Goal: Information Seeking & Learning: Check status

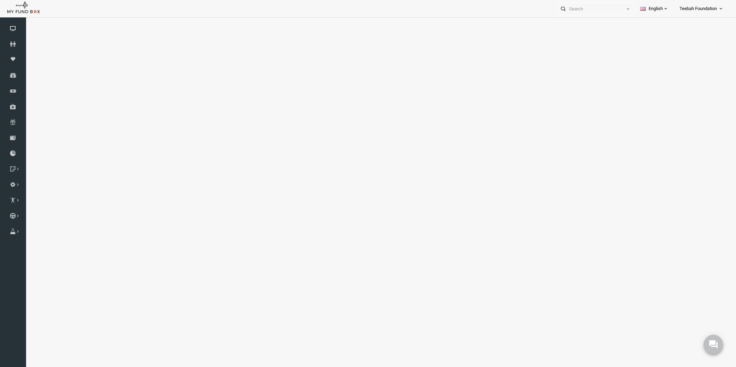
select select "100"
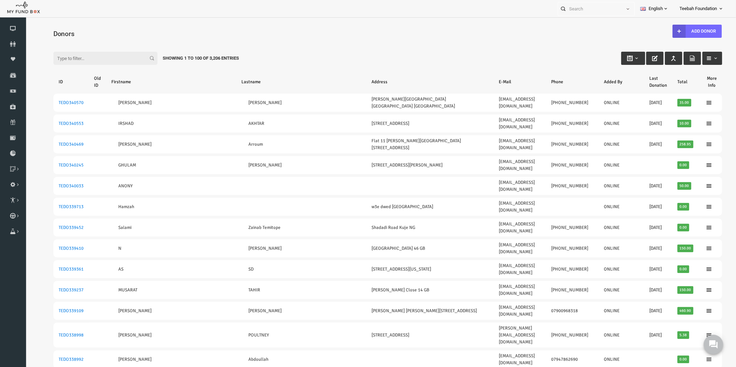
click at [75, 57] on input "Filter:" at bounding box center [91, 58] width 104 height 13
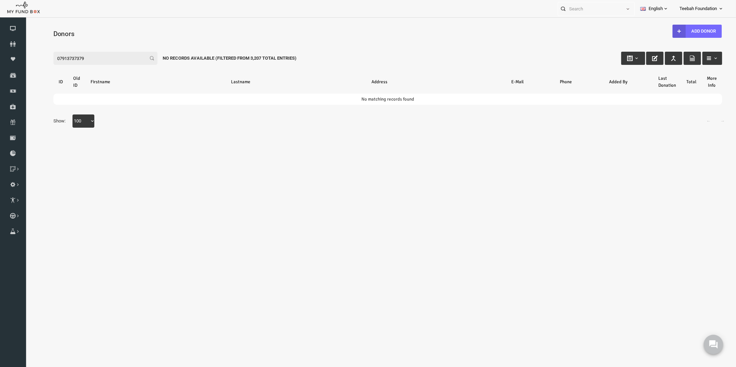
drag, startPoint x: 37, startPoint y: 60, endPoint x: -15, endPoint y: 64, distance: 52.2
click at [25, 64] on html "Donor Not Found Beneficiary Not Found Partner Not Found!!!! Please Fill out thi…" at bounding box center [373, 196] width 696 height 351
drag, startPoint x: 77, startPoint y: 55, endPoint x: 23, endPoint y: 49, distance: 54.1
click at [25, 49] on html "Donor Not Found Beneficiary Not Found Partner Not Found!!!! Please Fill out thi…" at bounding box center [375, 191] width 700 height 343
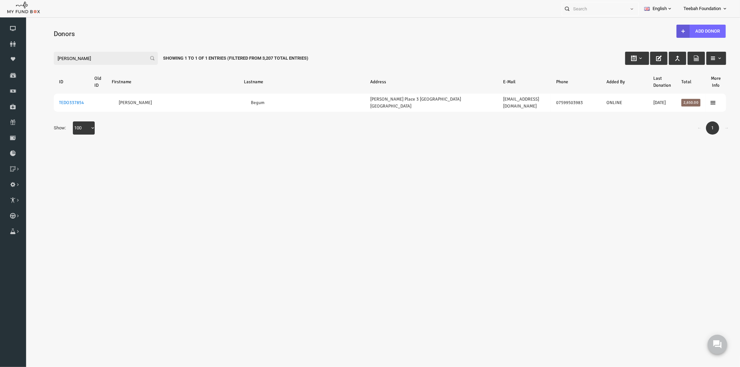
drag, startPoint x: 68, startPoint y: 57, endPoint x: 10, endPoint y: 59, distance: 58.3
click at [25, 59] on html "Donor Not Found Beneficiary Not Found Partner Not Found!!!! Please Fill out thi…" at bounding box center [375, 187] width 700 height 335
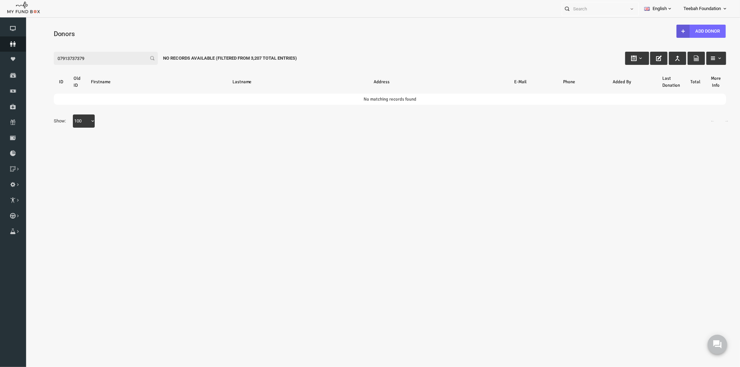
type input "07913737379"
click at [10, 42] on icon at bounding box center [13, 44] width 26 height 6
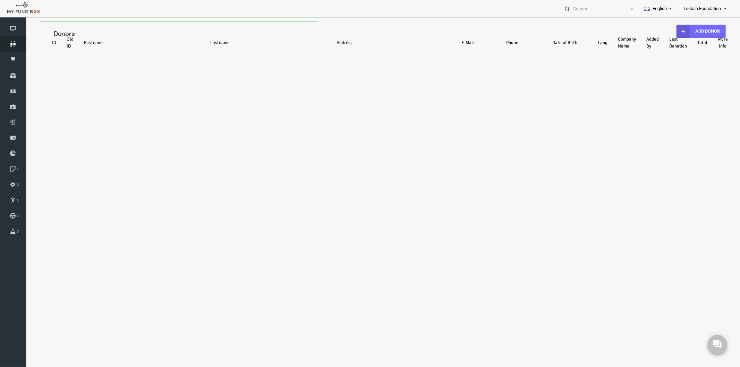
select select "100"
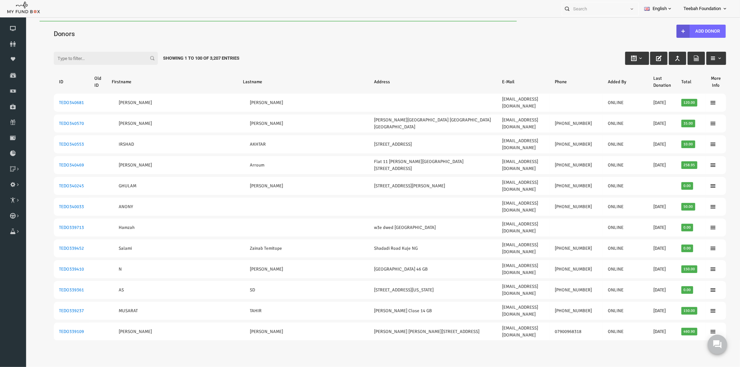
click at [55, 57] on input "Filter:" at bounding box center [91, 58] width 104 height 13
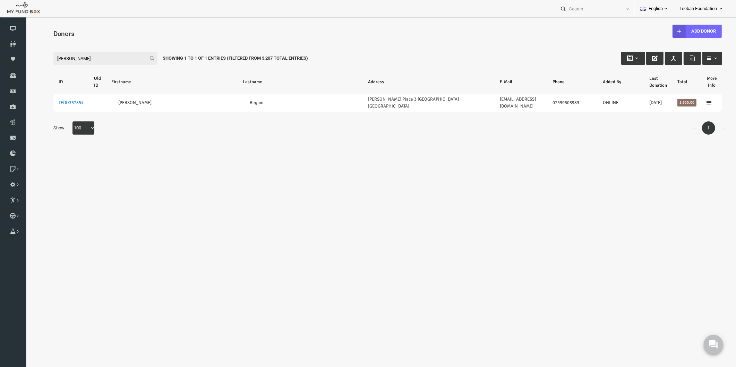
type input "atiya"
click at [193, 158] on body "Donor Not Found Beneficiary Not Found Partner Not Found!!!! Please Fill out thi…" at bounding box center [373, 202] width 696 height 363
click at [315, 179] on body "Donor Not Found Beneficiary Not Found Partner Not Found!!!! Please Fill out thi…" at bounding box center [373, 202] width 696 height 363
click at [15, 43] on icon at bounding box center [13, 44] width 26 height 6
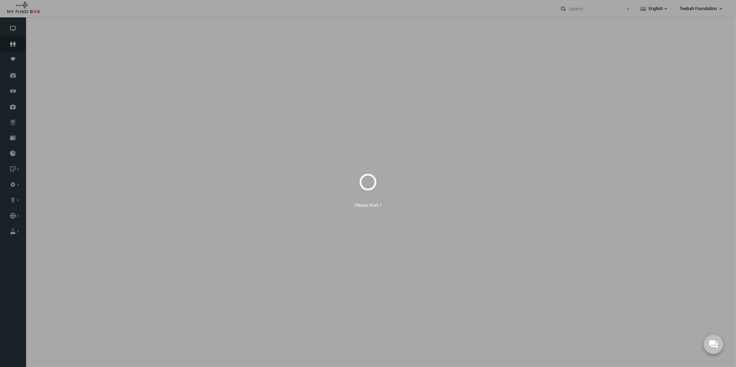
select select "100"
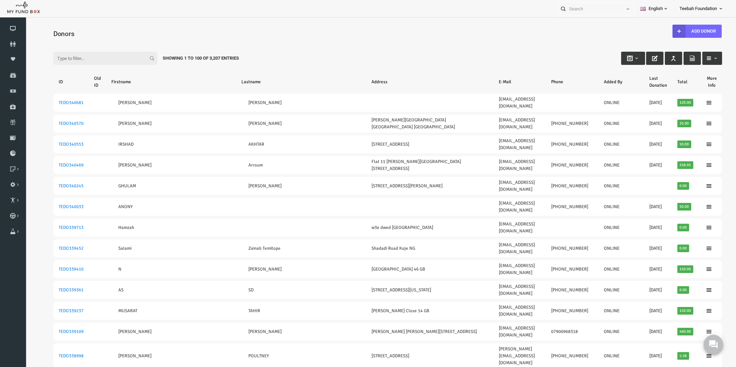
click at [383, 55] on div "Filter: Showing 1 to 100 of 3,207 Entries" at bounding box center [373, 51] width 682 height 19
click at [311, 50] on div "Filter: Showing 1 to 100 of 3,207 Entries" at bounding box center [373, 51] width 682 height 19
click at [313, 51] on div "Filter: Showing 1 to 100 of 3,207 Entries" at bounding box center [373, 51] width 682 height 19
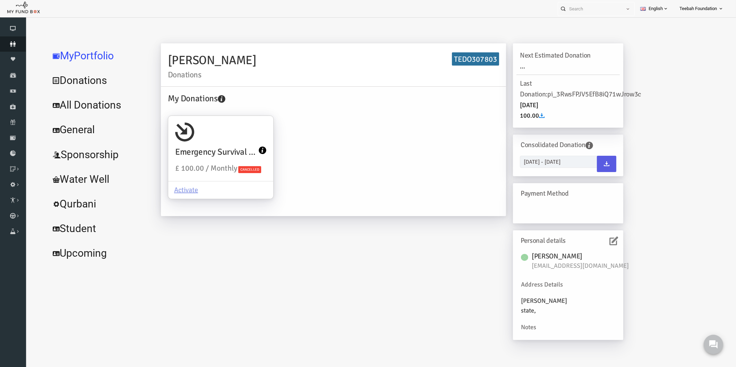
click at [14, 45] on icon at bounding box center [13, 44] width 26 height 6
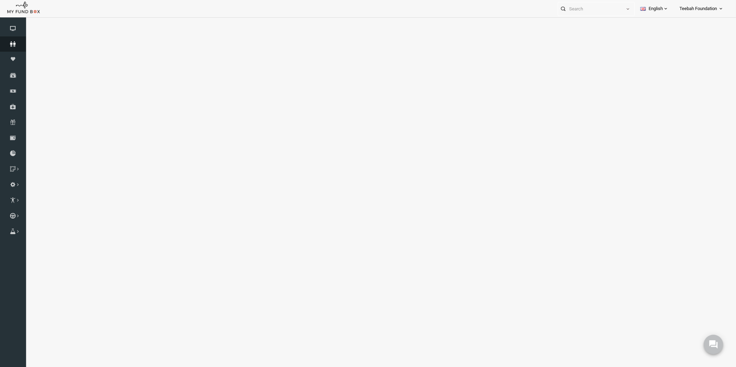
select select "100"
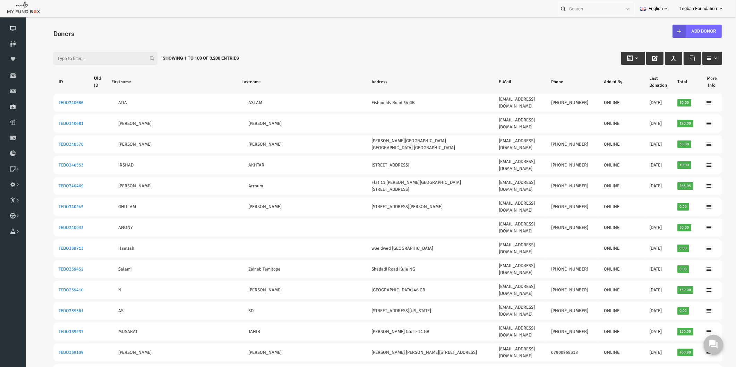
click at [376, 34] on h4 "Donors" at bounding box center [376, 34] width 675 height 10
